Goal: Information Seeking & Learning: Learn about a topic

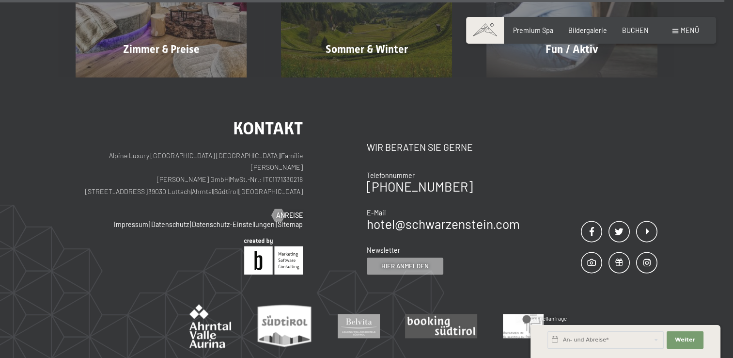
scroll to position [4681, 0]
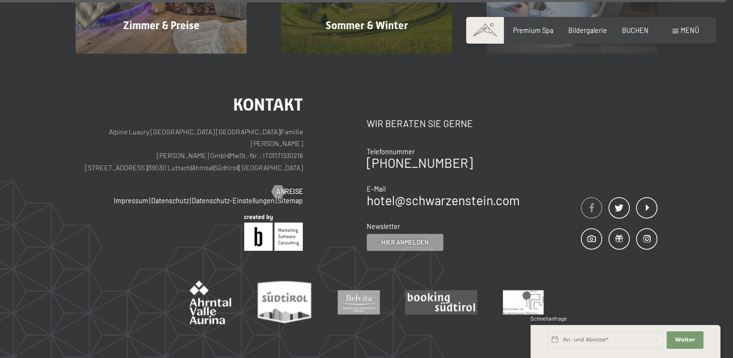
click at [586, 197] on span at bounding box center [591, 207] width 21 height 21
click at [591, 197] on span at bounding box center [591, 207] width 21 height 21
click at [585, 197] on span at bounding box center [591, 207] width 21 height 21
click at [591, 228] on span at bounding box center [591, 238] width 21 height 21
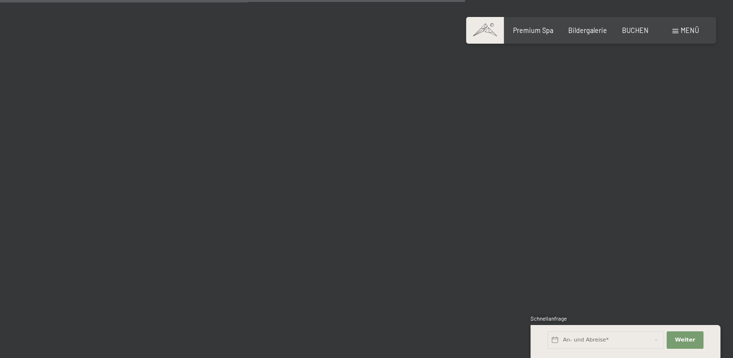
scroll to position [6643, 0]
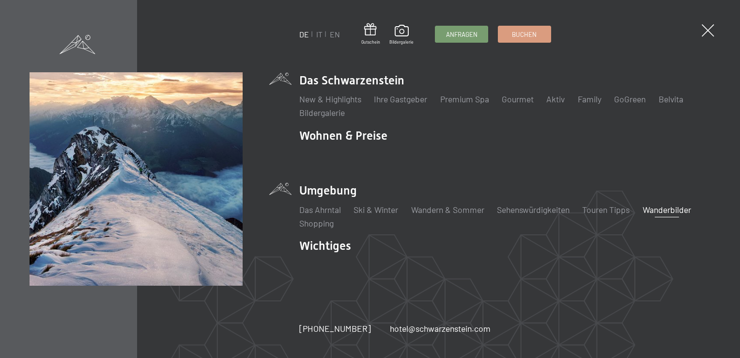
click at [666, 211] on link "Wanderbilder" at bounding box center [667, 209] width 48 height 11
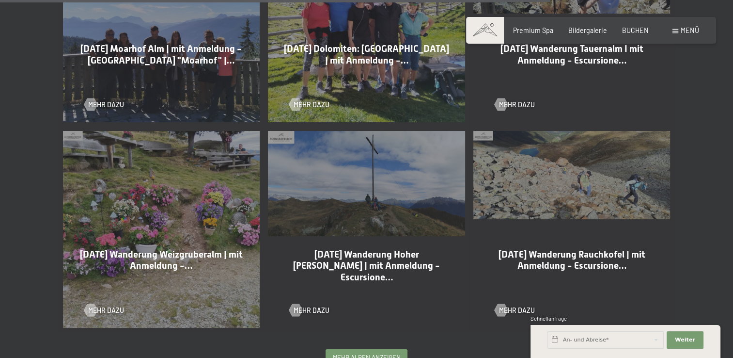
scroll to position [1812, 0]
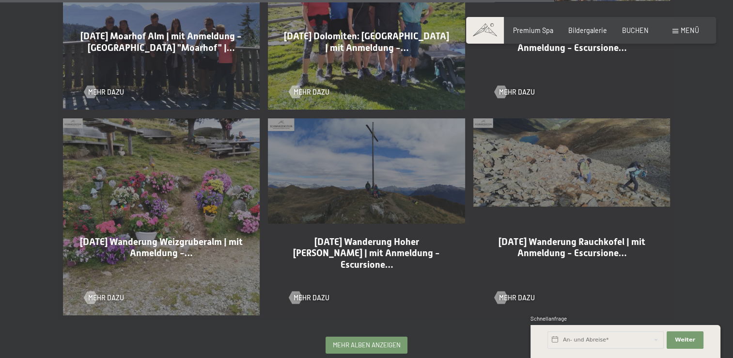
click at [538, 179] on div "16-09-2025 Wanderung Rauchkofel | mit Anmeldung - Escursione… Mehr dazu" at bounding box center [571, 216] width 205 height 205
click at [516, 297] on span "Mehr dazu" at bounding box center [527, 298] width 36 height 10
drag, startPoint x: 516, startPoint y: 297, endPoint x: 390, endPoint y: 346, distance: 135.3
click at [390, 346] on span "mehr Alben anzeigen" at bounding box center [367, 343] width 68 height 9
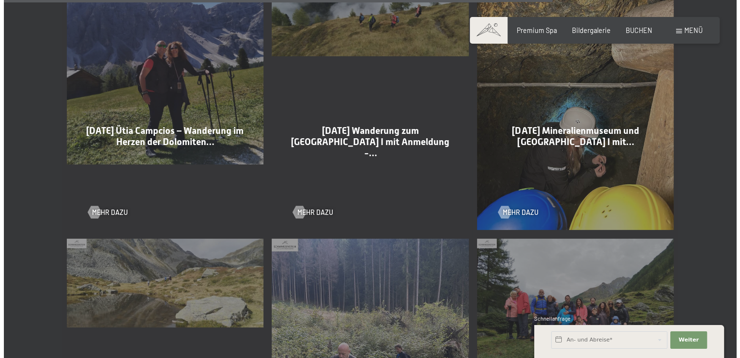
scroll to position [15, 0]
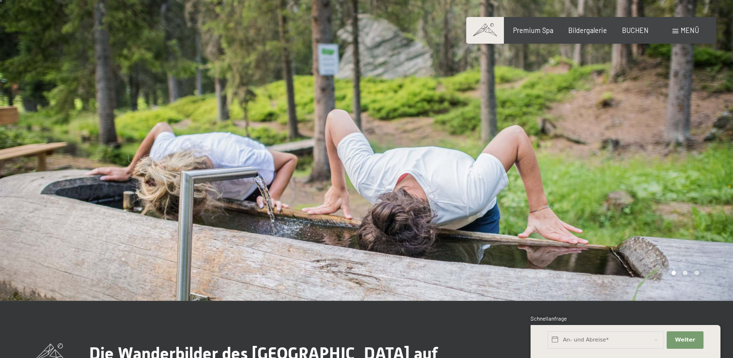
click at [678, 30] on span at bounding box center [676, 31] width 6 height 4
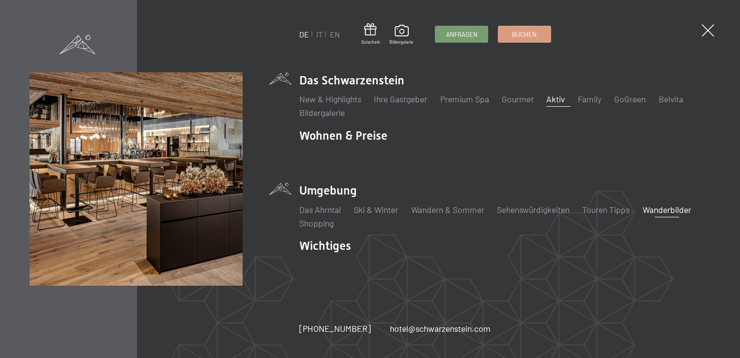
click at [558, 98] on link "Aktiv" at bounding box center [556, 99] width 18 height 11
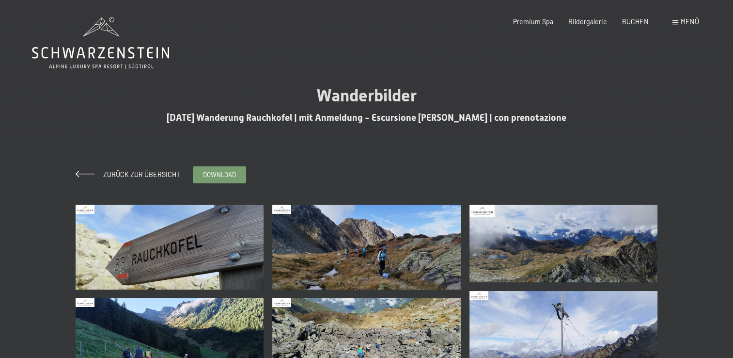
click at [110, 232] on img at bounding box center [170, 246] width 188 height 85
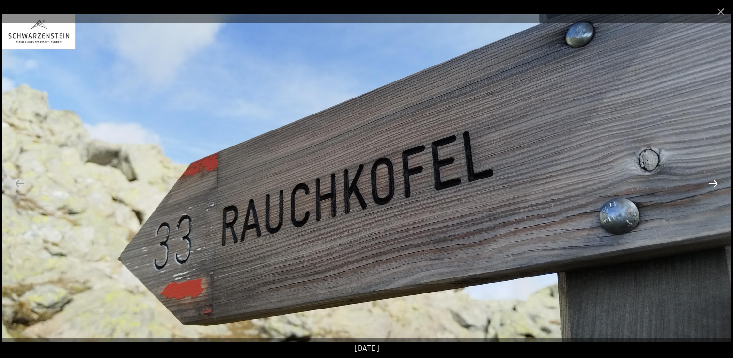
click at [714, 189] on button "Next slide" at bounding box center [713, 183] width 20 height 19
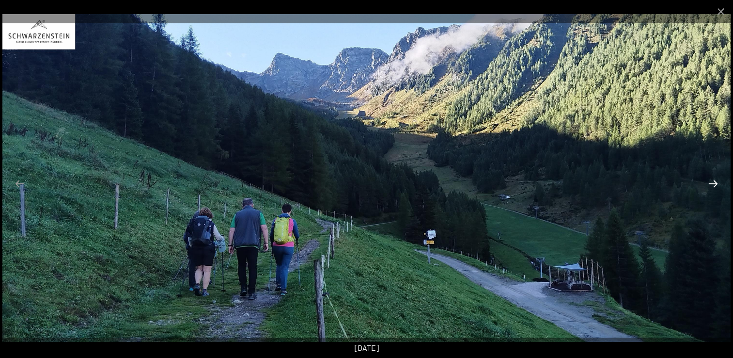
click at [714, 189] on button "Next slide" at bounding box center [713, 183] width 20 height 19
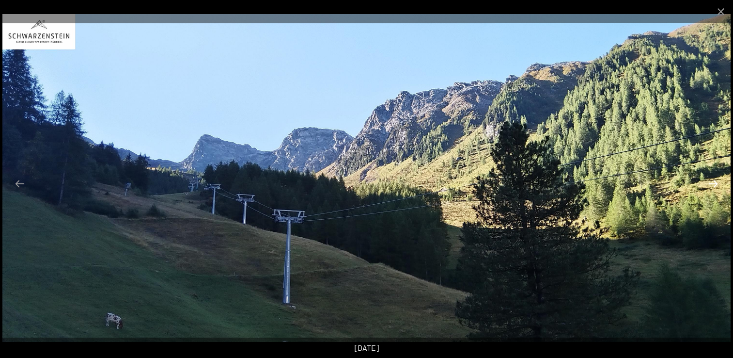
click at [714, 189] on button "Next slide" at bounding box center [713, 183] width 20 height 19
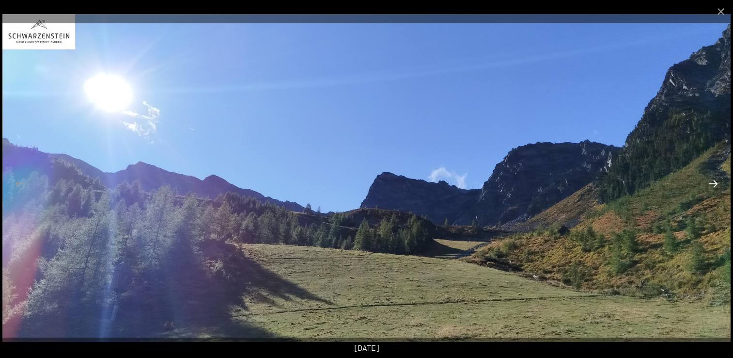
click at [714, 189] on button "Next slide" at bounding box center [713, 183] width 20 height 19
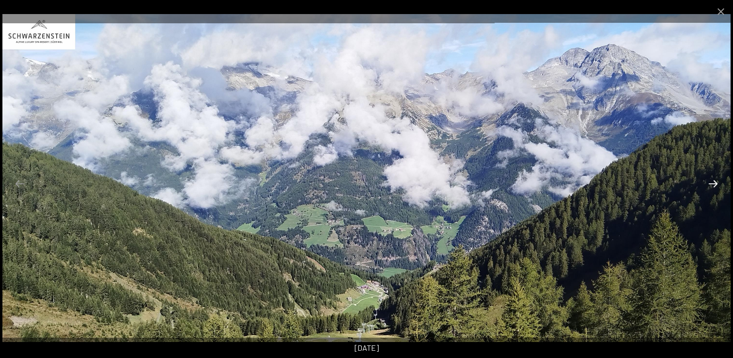
click at [714, 189] on button "Next slide" at bounding box center [713, 183] width 20 height 19
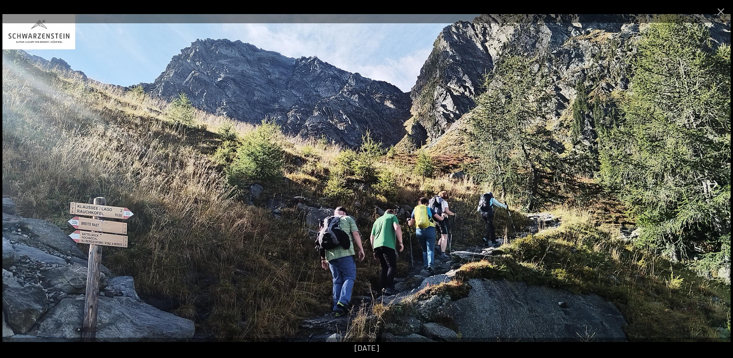
click at [714, 189] on button "Next slide" at bounding box center [713, 183] width 20 height 19
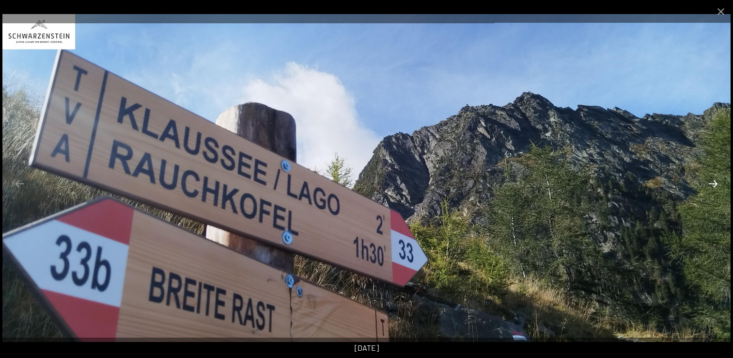
click at [714, 189] on button "Next slide" at bounding box center [713, 183] width 20 height 19
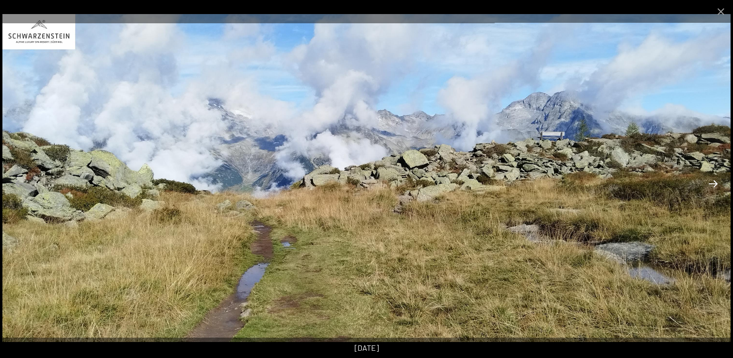
click at [714, 189] on button "Next slide" at bounding box center [713, 183] width 20 height 19
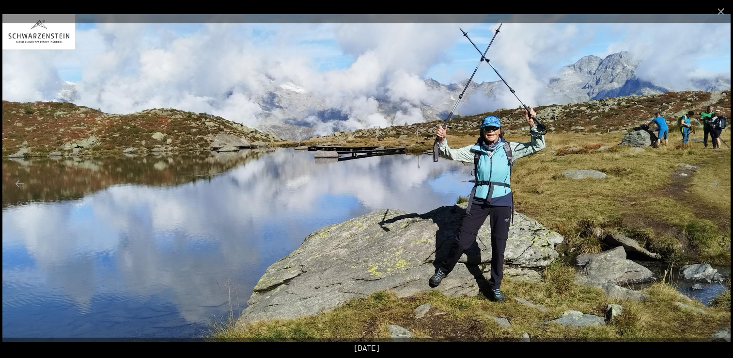
click at [717, 198] on img at bounding box center [366, 178] width 728 height 328
click at [718, 153] on img at bounding box center [366, 178] width 728 height 328
click at [731, 188] on div at bounding box center [366, 179] width 733 height 358
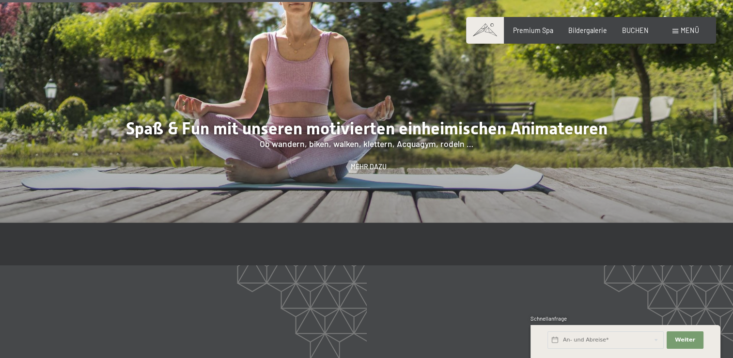
scroll to position [1346, 0]
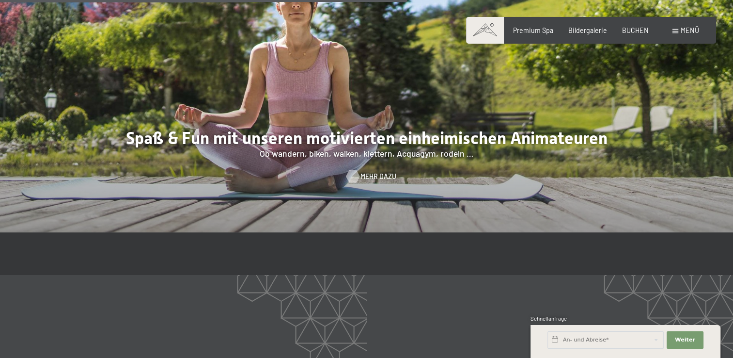
click at [374, 172] on span "Mehr dazu" at bounding box center [379, 177] width 36 height 10
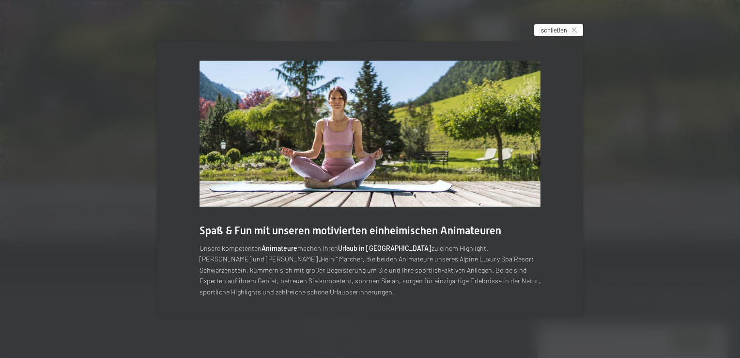
click at [569, 29] on div "schließen" at bounding box center [558, 30] width 49 height 12
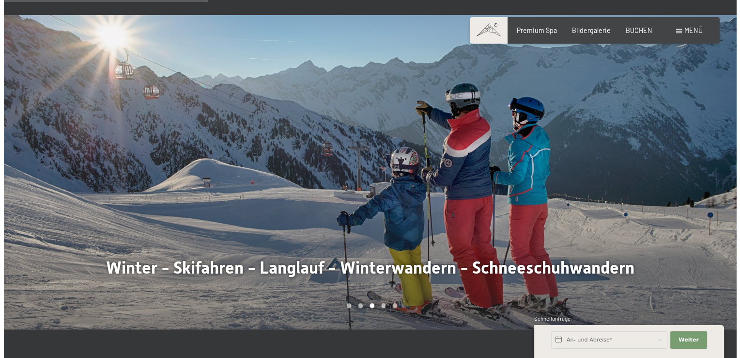
scroll to position [595, 0]
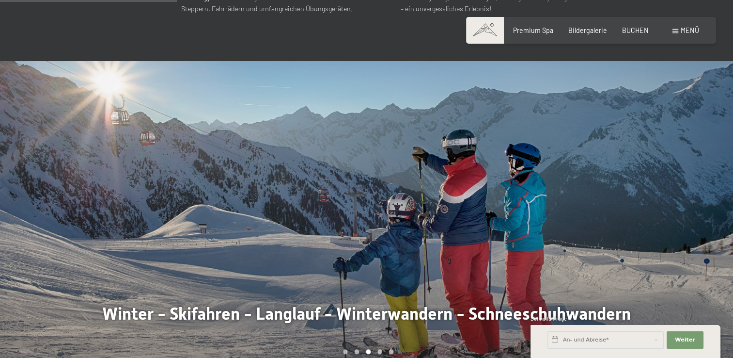
click at [677, 27] on div "Menü" at bounding box center [686, 31] width 27 height 10
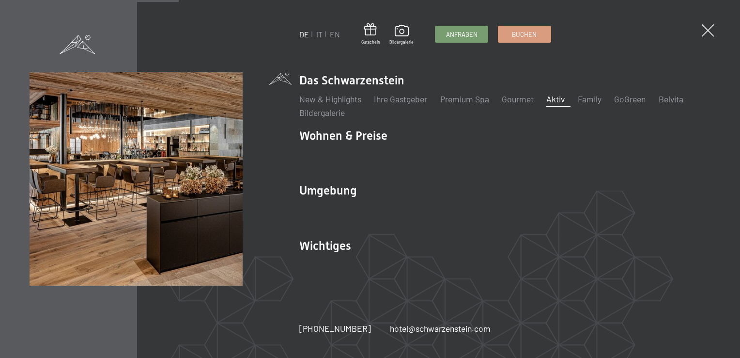
click at [557, 96] on link "Aktiv" at bounding box center [556, 99] width 18 height 11
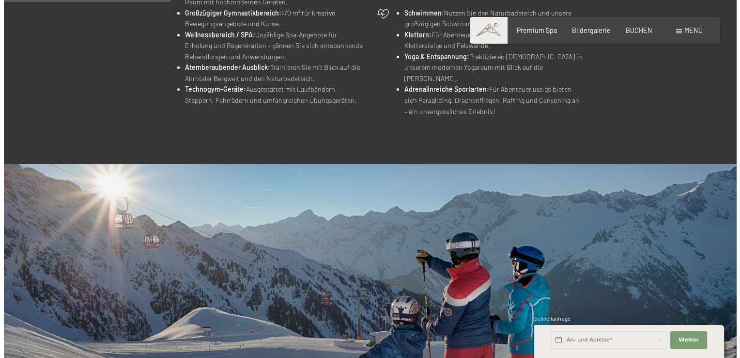
scroll to position [391, 0]
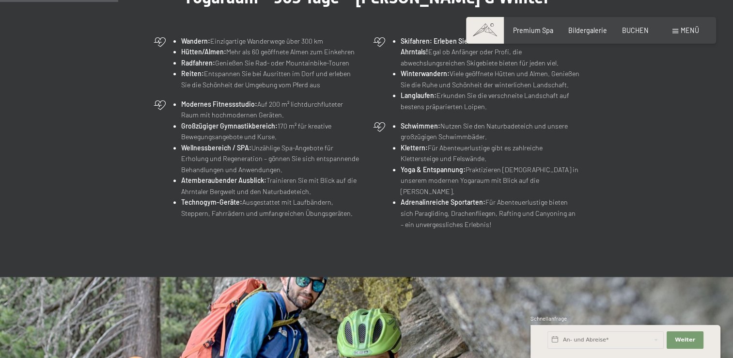
click at [673, 31] on span at bounding box center [676, 31] width 6 height 4
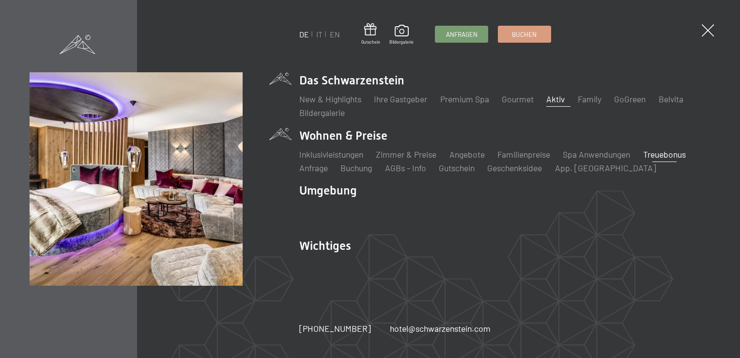
click at [662, 154] on link "Treuebonus" at bounding box center [665, 154] width 43 height 11
